Goal: Task Accomplishment & Management: Use online tool/utility

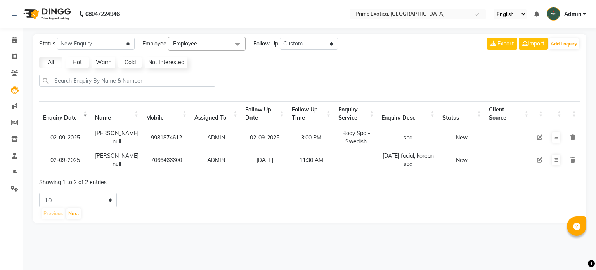
select select "custom"
select select "10"
click at [14, 172] on icon at bounding box center [15, 172] width 6 height 6
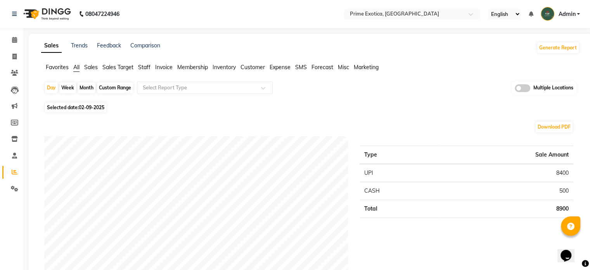
click at [524, 85] on span at bounding box center [523, 88] width 16 height 8
click at [515, 89] on input "checkbox" at bounding box center [515, 89] width 0 height 0
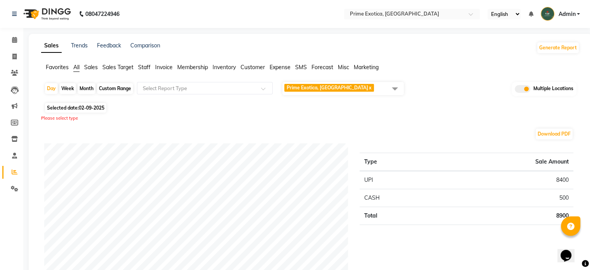
click at [397, 88] on span at bounding box center [395, 88] width 16 height 15
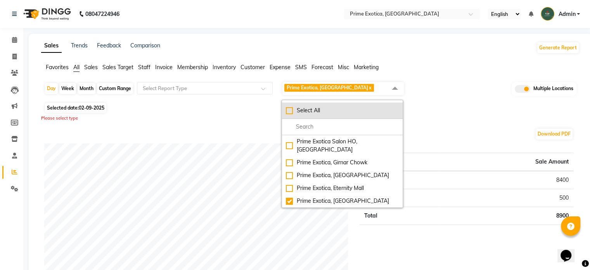
click at [342, 106] on div "Select All" at bounding box center [342, 110] width 113 height 8
checkbox input "true"
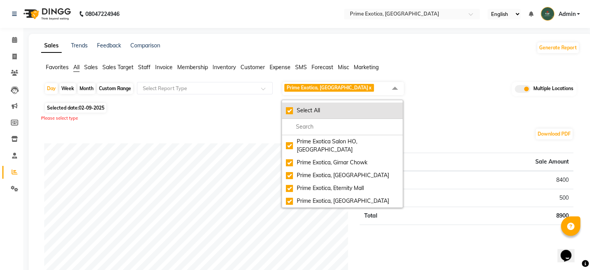
checkbox input "true"
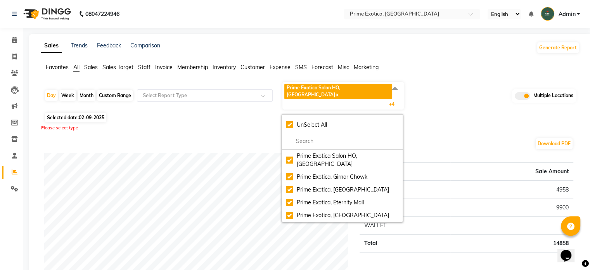
click at [463, 125] on div "Please select type" at bounding box center [310, 128] width 539 height 7
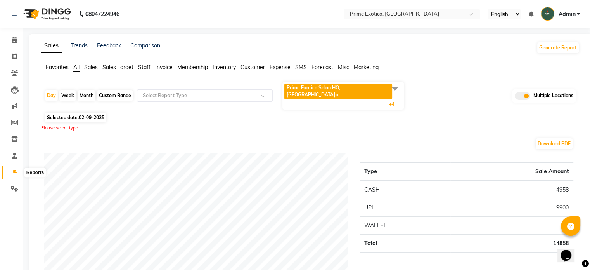
click at [17, 170] on icon at bounding box center [15, 172] width 6 height 6
click at [81, 90] on div "Month" at bounding box center [87, 95] width 18 height 11
select select "9"
select select "2025"
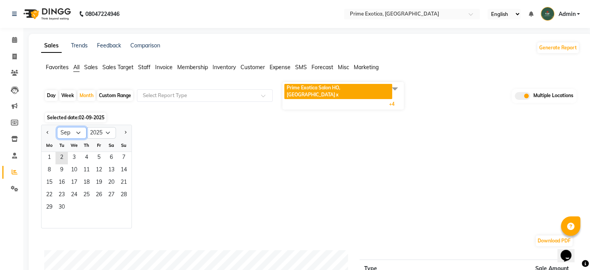
click at [78, 127] on select "Jan Feb Mar Apr May Jun [DATE] Aug Sep Oct Nov Dec" at bounding box center [71, 133] width 29 height 12
select select "8"
click at [57, 127] on select "Jan Feb Mar Apr May Jun [DATE] Aug Sep Oct Nov Dec" at bounding box center [71, 133] width 29 height 12
click at [100, 152] on span "1" at bounding box center [99, 158] width 12 height 12
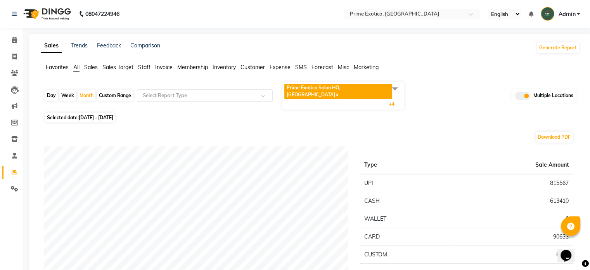
click at [146, 66] on span "Staff" at bounding box center [144, 67] width 12 height 7
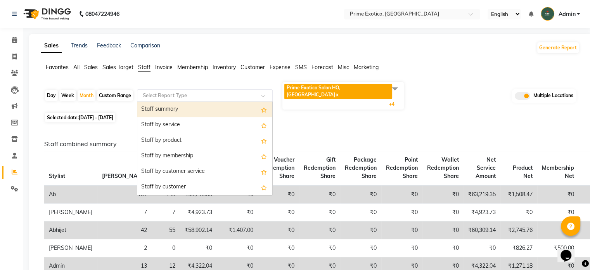
click at [182, 92] on input "text" at bounding box center [197, 96] width 112 height 8
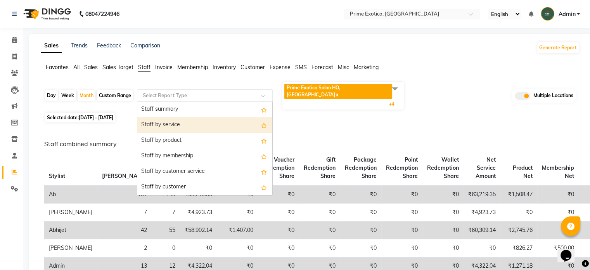
click at [174, 119] on div "Staff by service" at bounding box center [204, 125] width 135 height 16
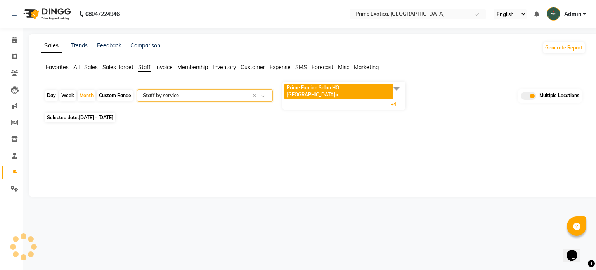
select select "filtered_report"
select select "pdf"
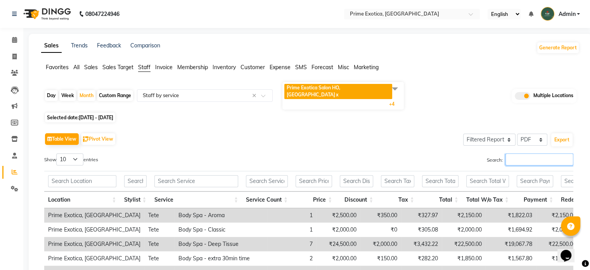
click at [511, 153] on input "Search:" at bounding box center [540, 159] width 68 height 12
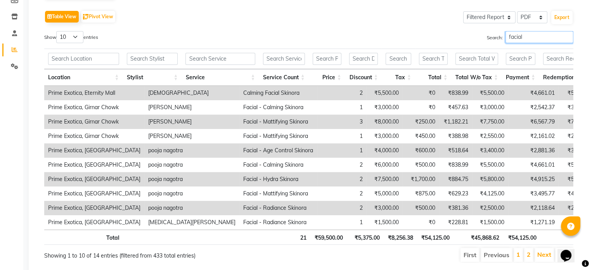
scroll to position [123, 0]
type input "facial"
click at [529, 250] on link "2" at bounding box center [529, 254] width 4 height 8
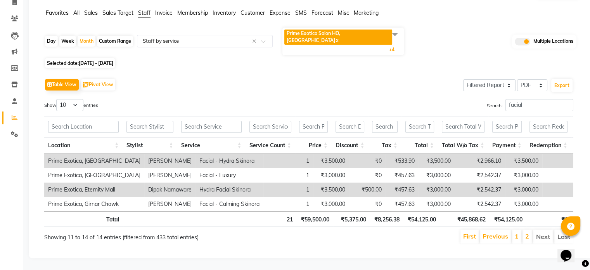
scroll to position [51, 0]
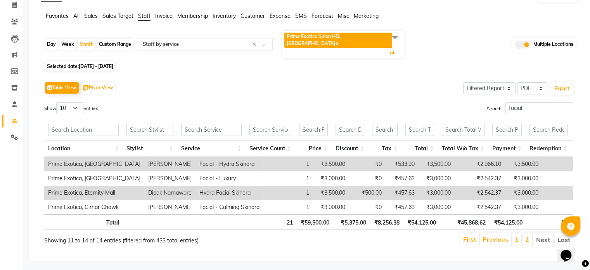
click at [515, 234] on li "1" at bounding box center [516, 239] width 9 height 14
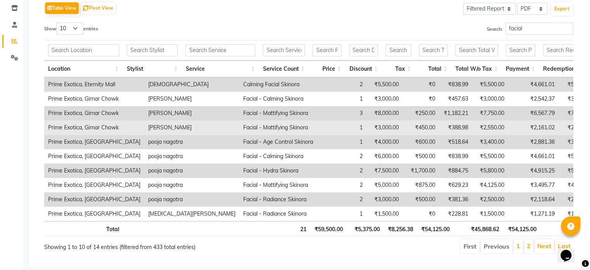
scroll to position [130, 0]
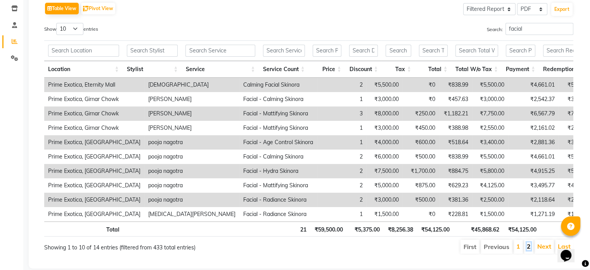
click at [529, 242] on link "2" at bounding box center [529, 246] width 4 height 8
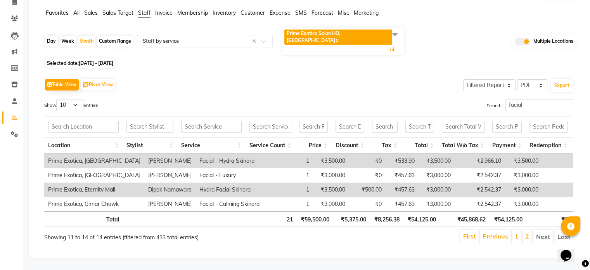
scroll to position [51, 0]
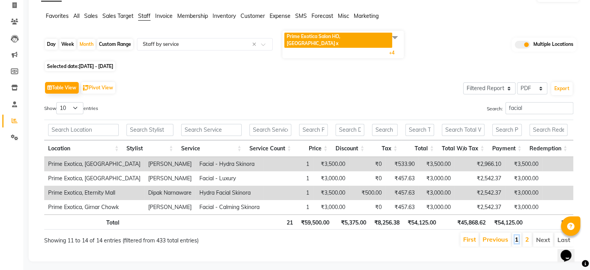
click at [519, 235] on link "1" at bounding box center [517, 239] width 4 height 8
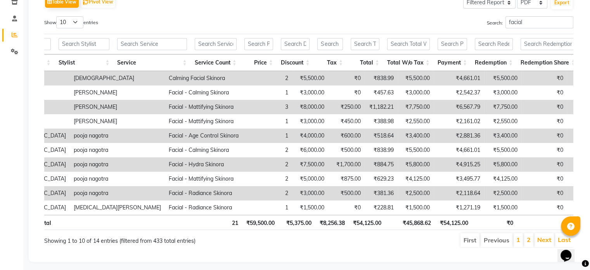
scroll to position [0, 0]
